Goal: Check status: Check status

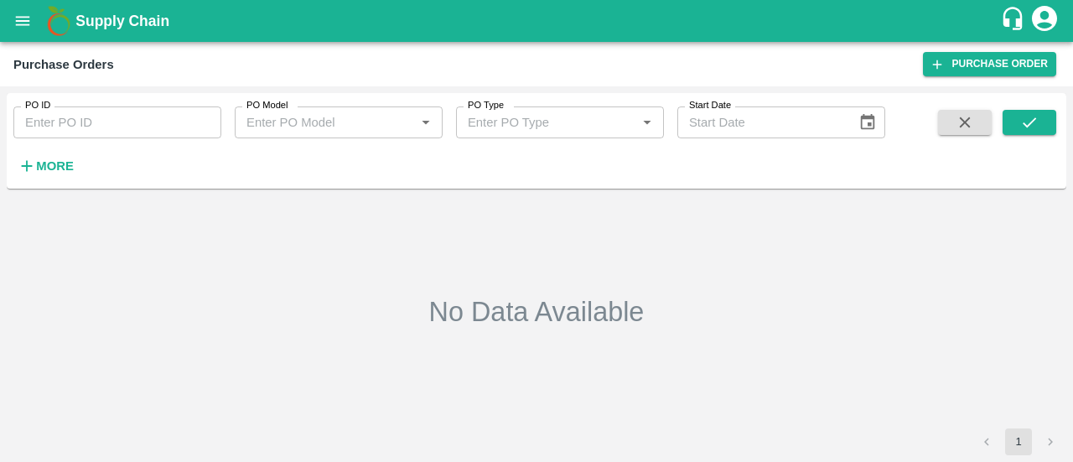
type input "160300"
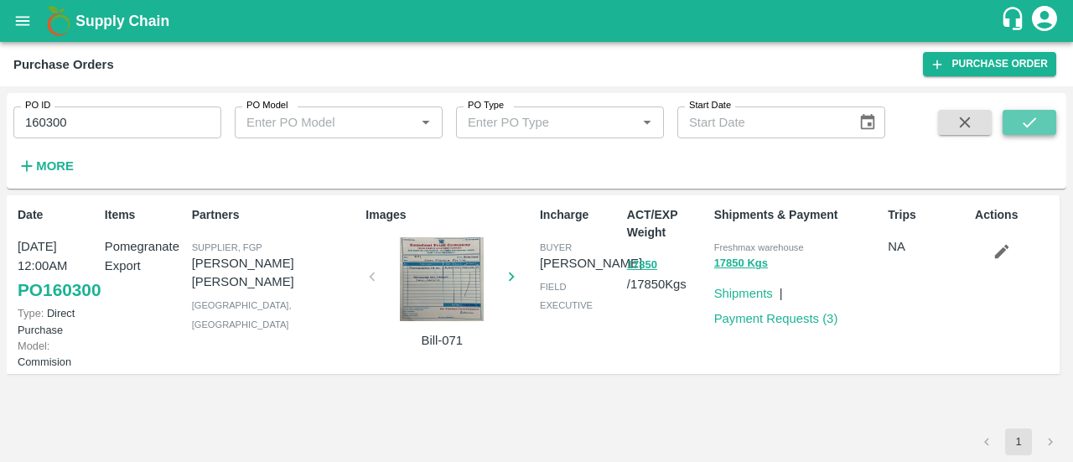
click at [1033, 112] on button "submit" at bounding box center [1030, 122] width 54 height 25
click at [803, 314] on link "Payment Requests ( 3 )" at bounding box center [776, 318] width 124 height 13
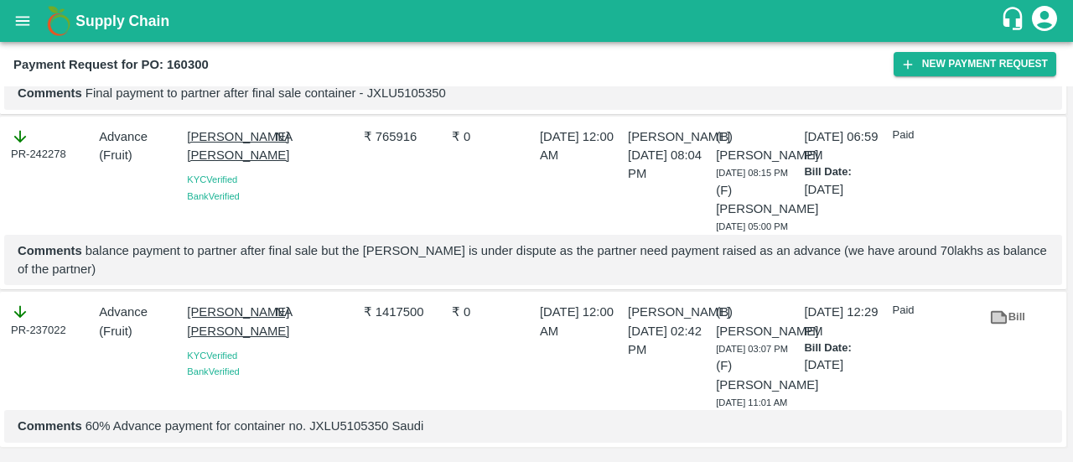
scroll to position [98, 0]
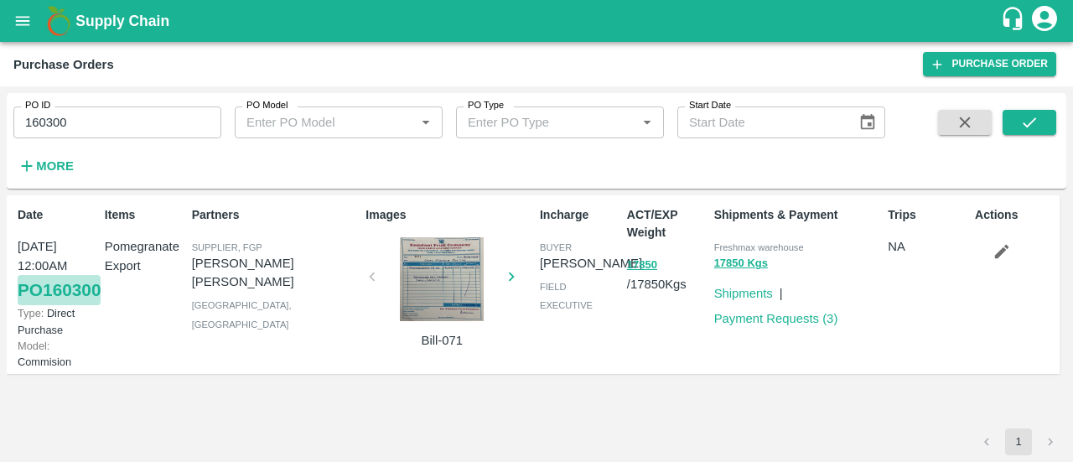
click at [49, 305] on link "PO 160300" at bounding box center [59, 290] width 83 height 30
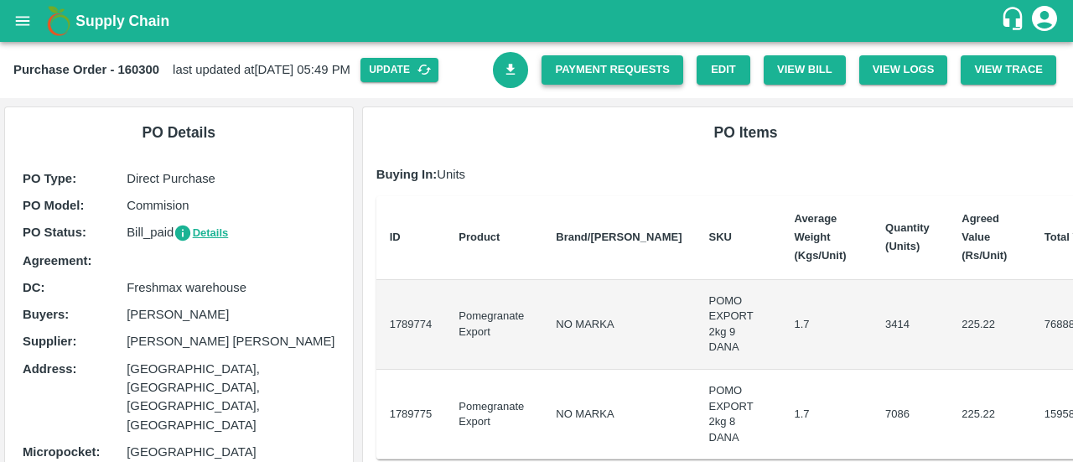
click at [637, 73] on link "Payment Requests" at bounding box center [613, 69] width 142 height 29
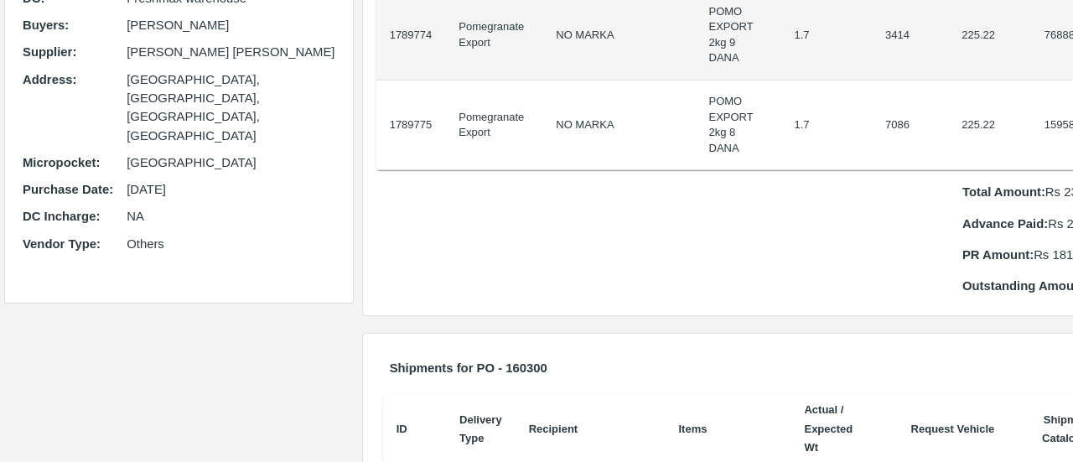
scroll to position [291, 0]
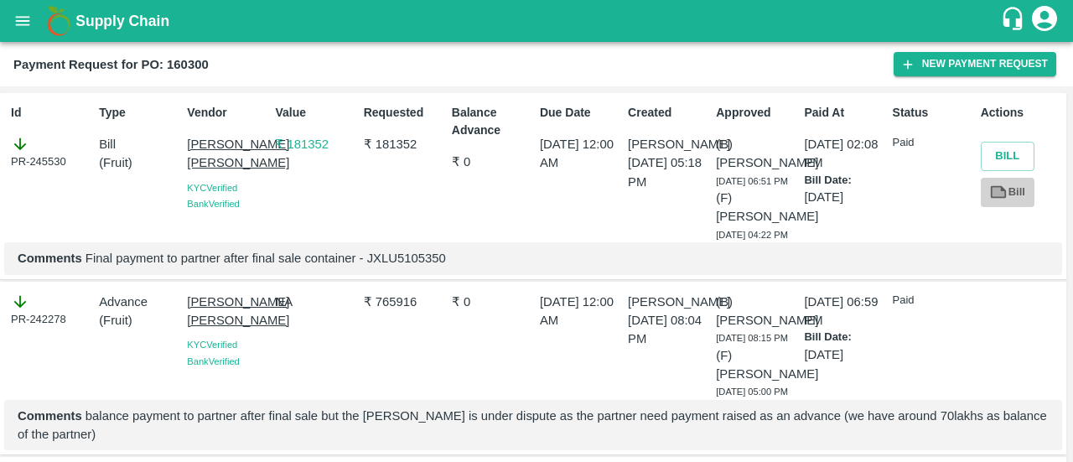
click at [1010, 201] on link "Bill" at bounding box center [1008, 192] width 54 height 29
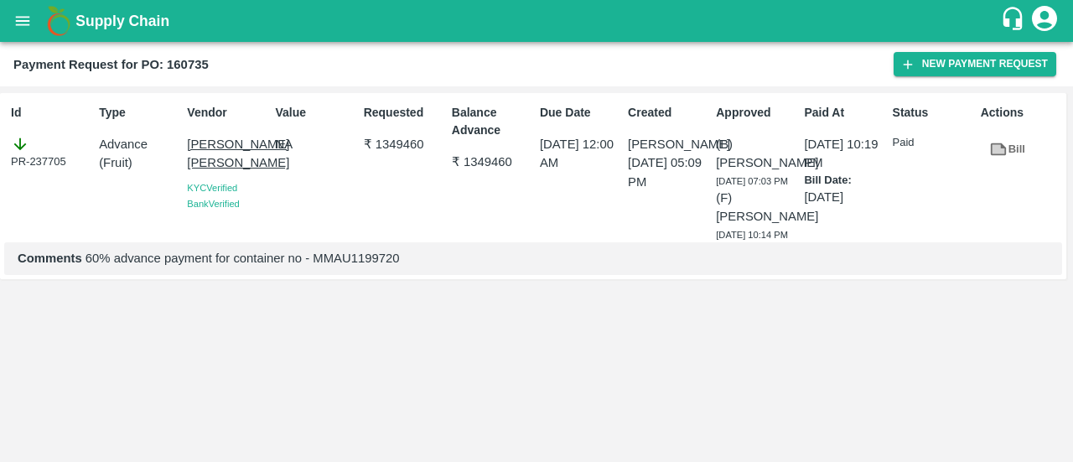
click at [1007, 147] on icon at bounding box center [998, 149] width 18 height 18
click at [200, 64] on b "Payment Request for PO: 160735" at bounding box center [110, 64] width 195 height 13
copy b "160735"
click at [200, 64] on b "Payment Request for PO: 160735" at bounding box center [110, 64] width 195 height 13
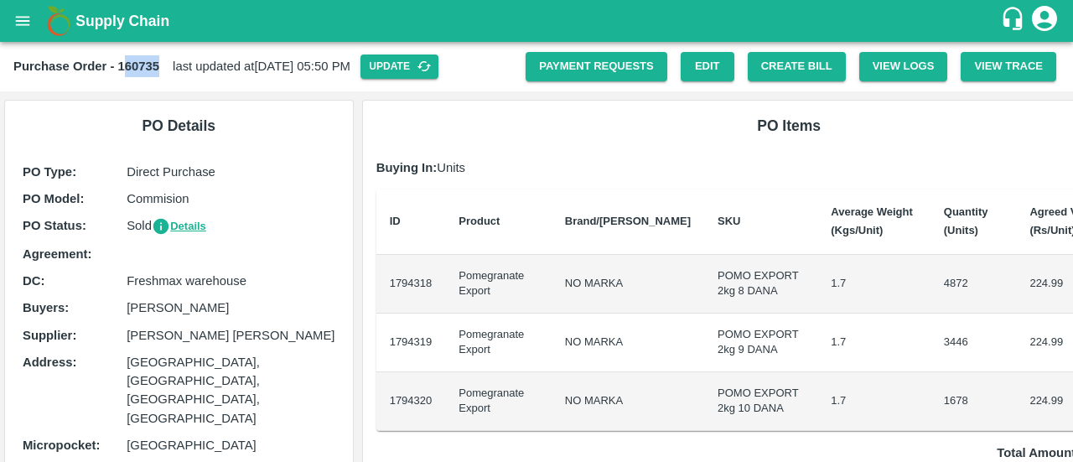
drag, startPoint x: 163, startPoint y: 65, endPoint x: 123, endPoint y: 73, distance: 41.1
click at [123, 73] on div "Purchase Order - 160735 last updated at [DATE] 05:50 PM Update" at bounding box center [269, 66] width 512 height 24
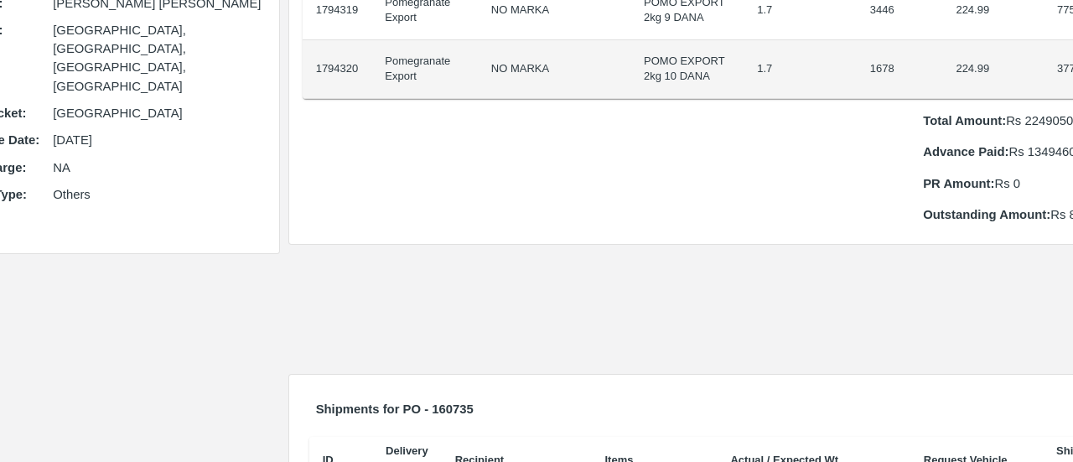
scroll to position [332, 70]
drag, startPoint x: 1021, startPoint y: 116, endPoint x: 952, endPoint y: 124, distance: 69.3
click at [952, 124] on p "Total Amount: Rs 2249050.02" at bounding box center [1028, 121] width 205 height 18
copy p "2249050.02"
